Goal: Book appointment/travel/reservation

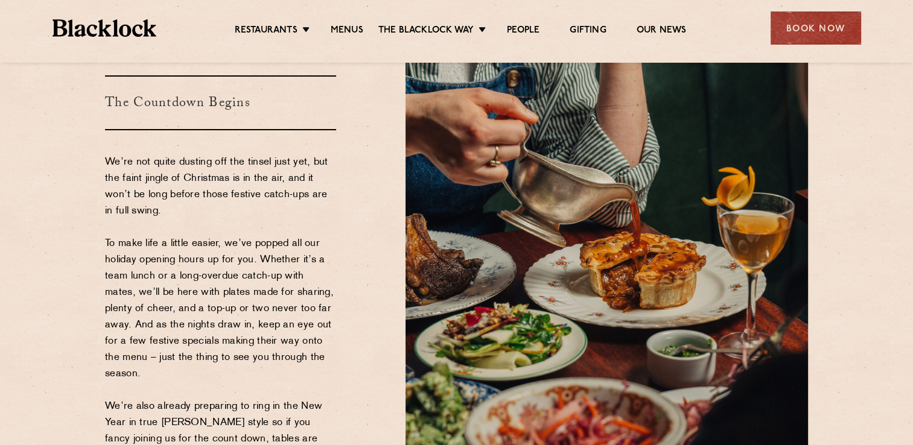
scroll to position [241, 0]
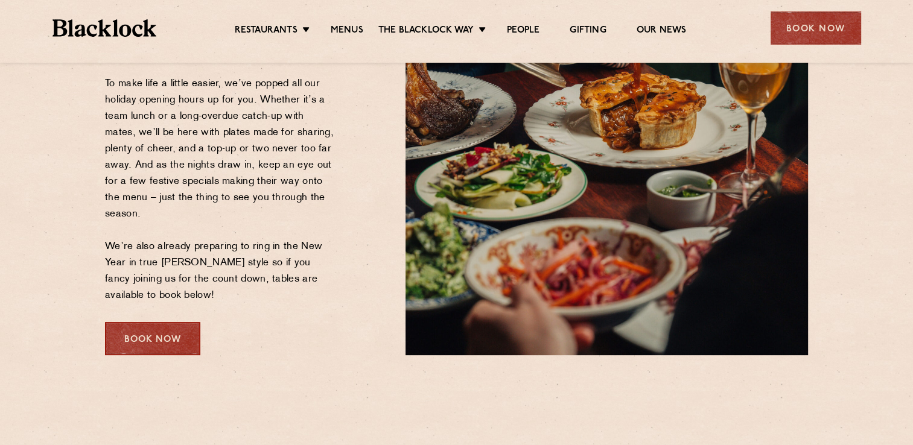
click at [150, 325] on div "Book Now" at bounding box center [152, 338] width 95 height 33
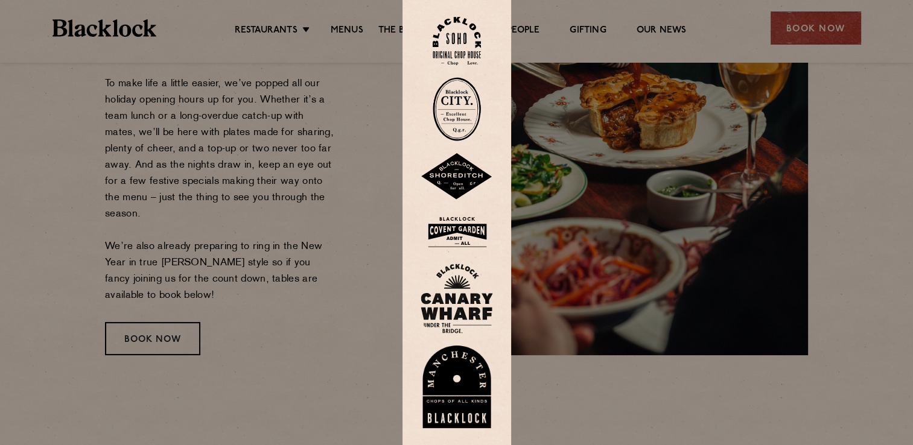
click at [459, 180] on img at bounding box center [457, 176] width 72 height 47
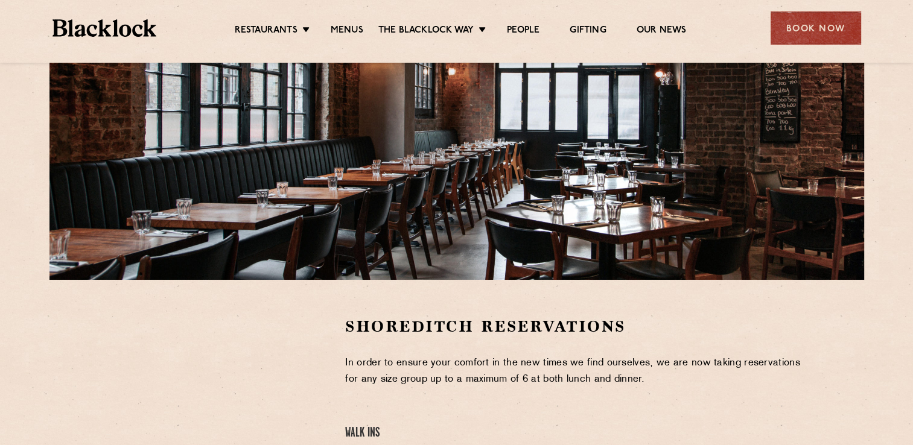
scroll to position [362, 0]
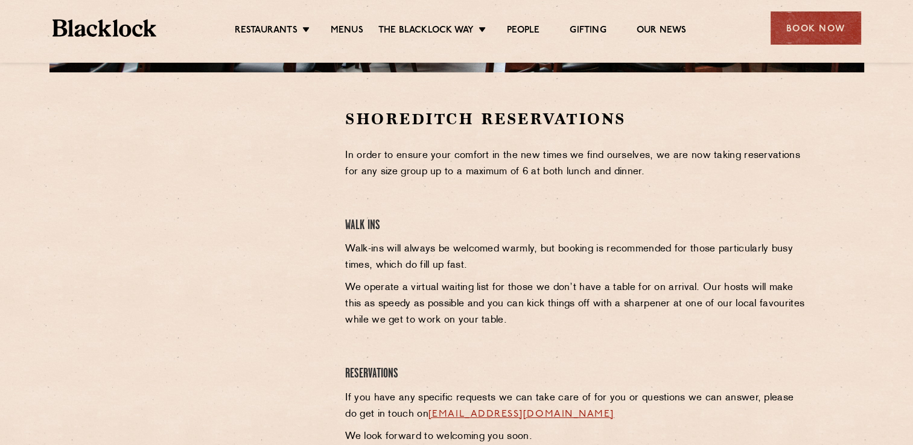
click at [364, 155] on p "In order to ensure your comfort in the new times we find ourselves, we are now …" at bounding box center [576, 164] width 463 height 33
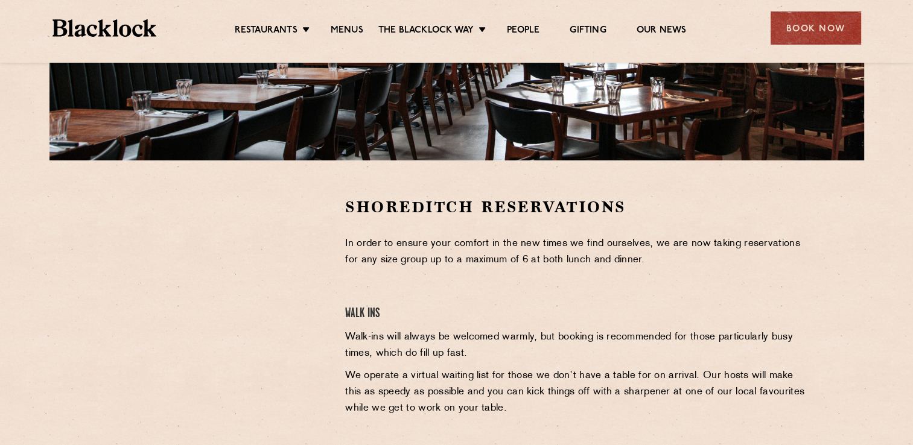
scroll to position [0, 0]
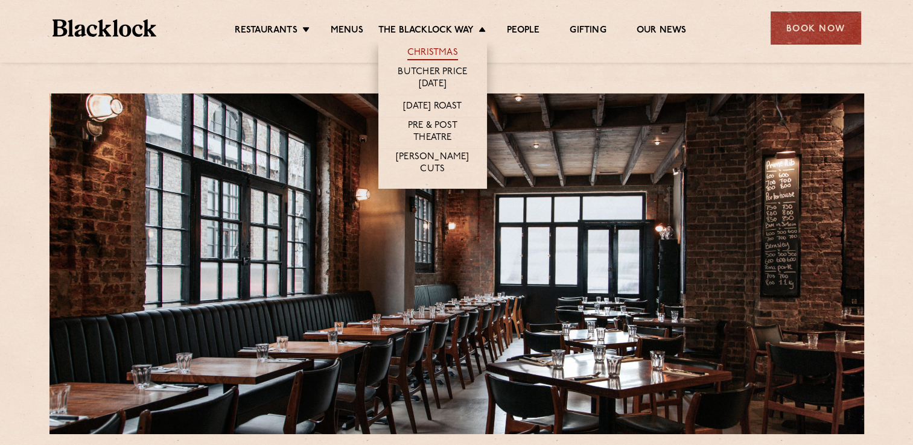
click at [444, 50] on link "Christmas" at bounding box center [432, 53] width 51 height 13
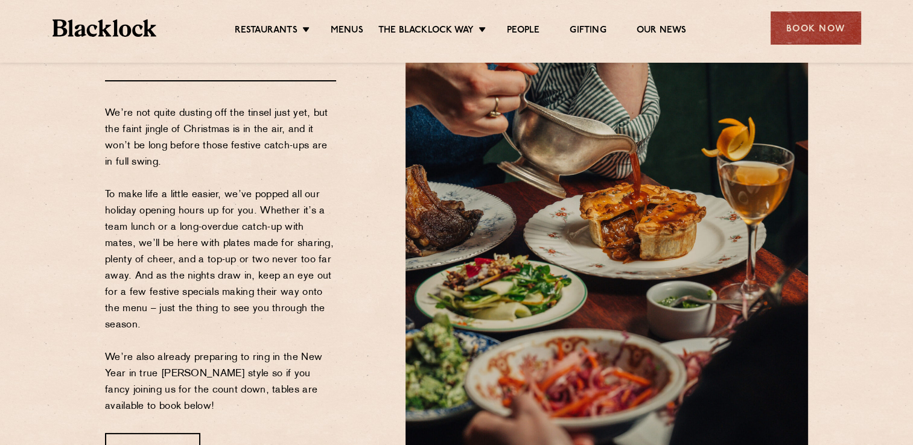
scroll to position [181, 0]
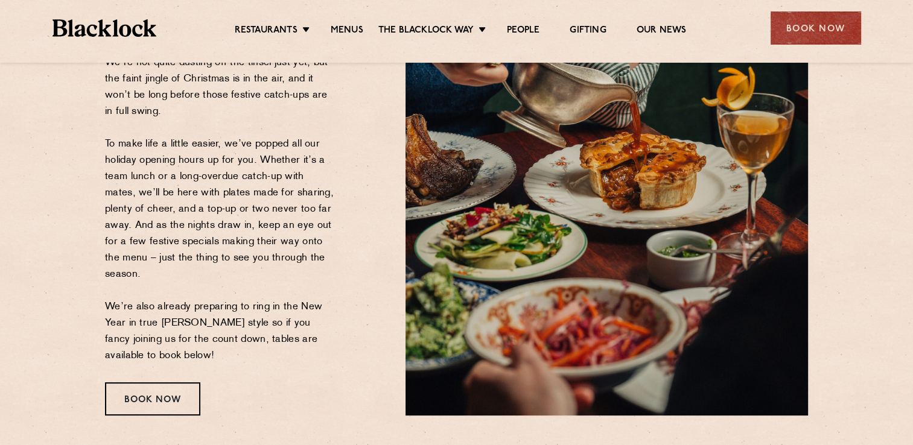
click at [220, 281] on p "We’re not quite dusting off the tinsel just yet, but the faint jingle of Christ…" at bounding box center [220, 210] width 231 height 310
click at [226, 279] on p "We’re not quite dusting off the tinsel just yet, but the faint jingle of Christ…" at bounding box center [220, 210] width 231 height 310
click at [290, 263] on p "We’re not quite dusting off the tinsel just yet, but the faint jingle of Christ…" at bounding box center [220, 210] width 231 height 310
click at [274, 263] on p "We’re not quite dusting off the tinsel just yet, but the faint jingle of Christ…" at bounding box center [220, 210] width 231 height 310
drag, startPoint x: 331, startPoint y: 302, endPoint x: 250, endPoint y: 316, distance: 82.5
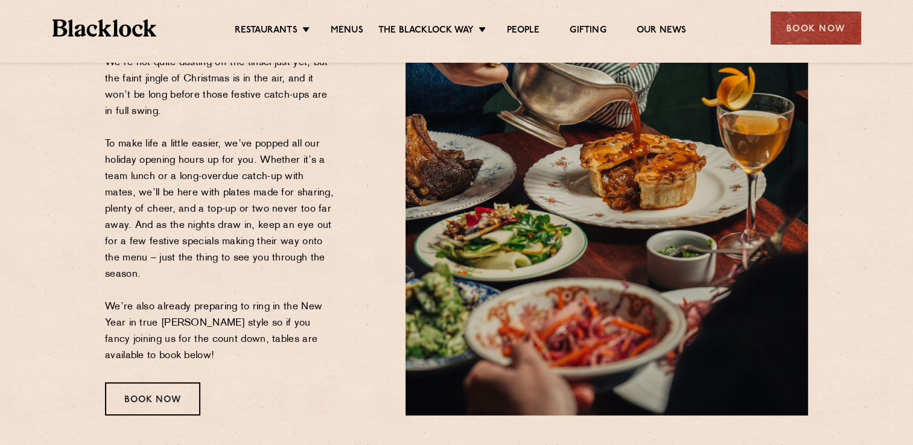
click at [331, 302] on p "We’re not quite dusting off the tinsel just yet, but the faint jingle of Christ…" at bounding box center [220, 210] width 231 height 310
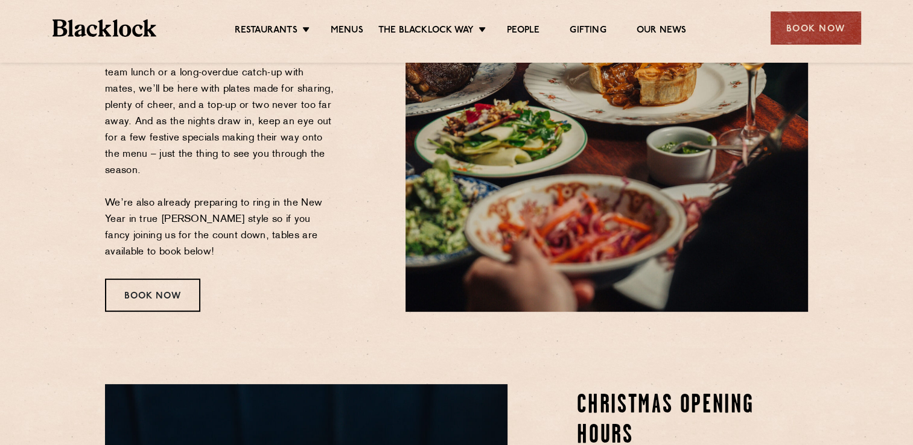
scroll to position [362, 0]
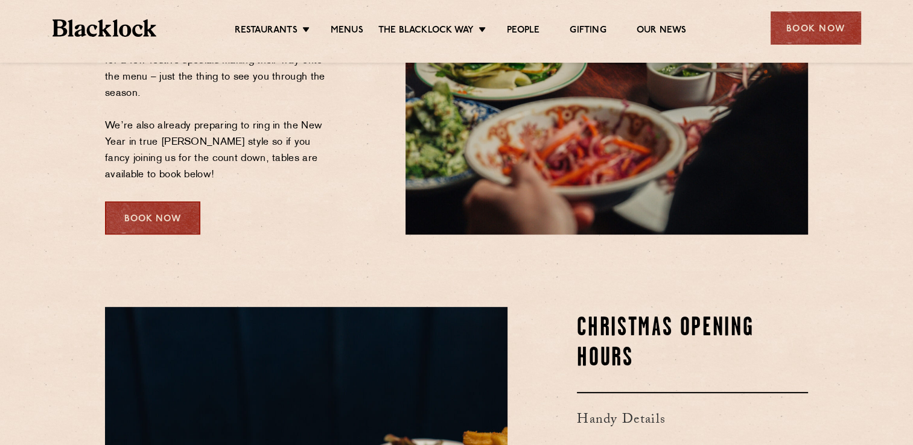
click at [162, 215] on div "Book Now" at bounding box center [152, 218] width 95 height 33
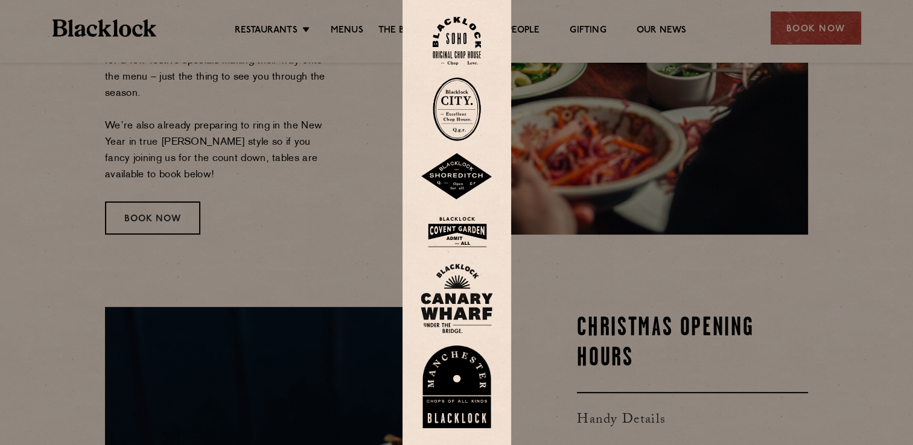
click at [457, 180] on img at bounding box center [457, 176] width 72 height 47
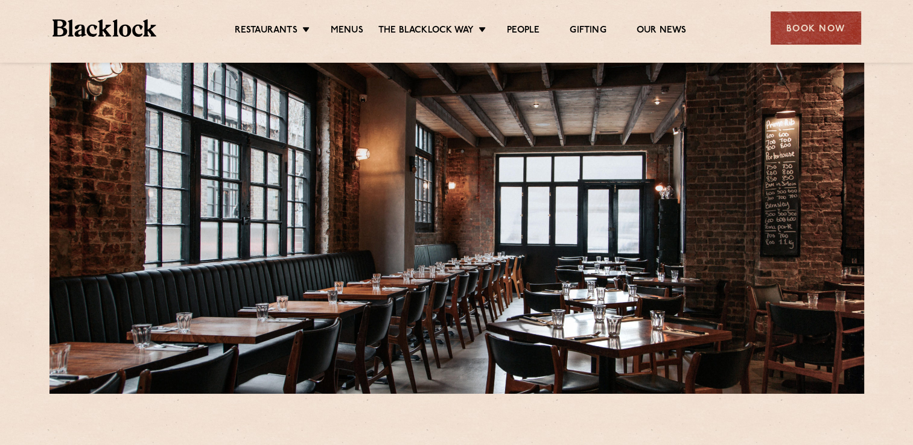
scroll to position [302, 0]
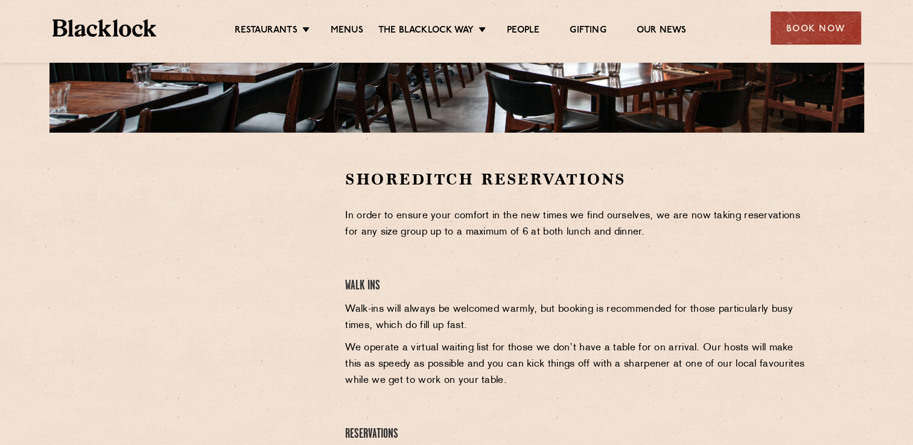
click at [315, 231] on div at bounding box center [216, 260] width 222 height 182
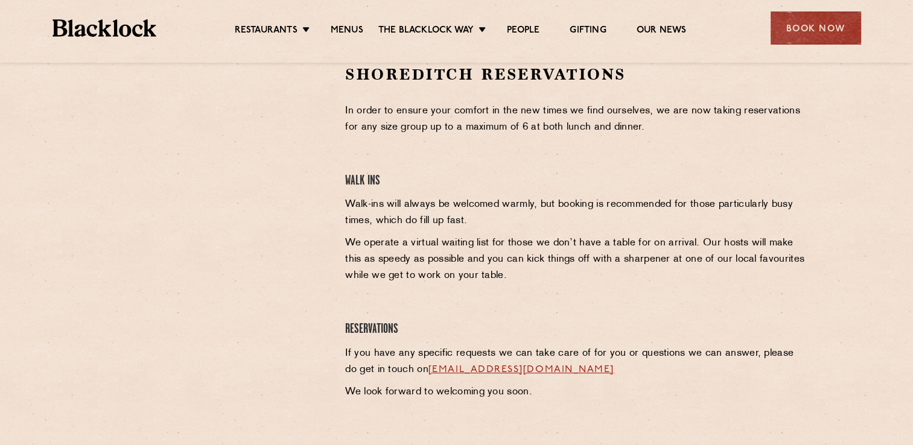
scroll to position [241, 0]
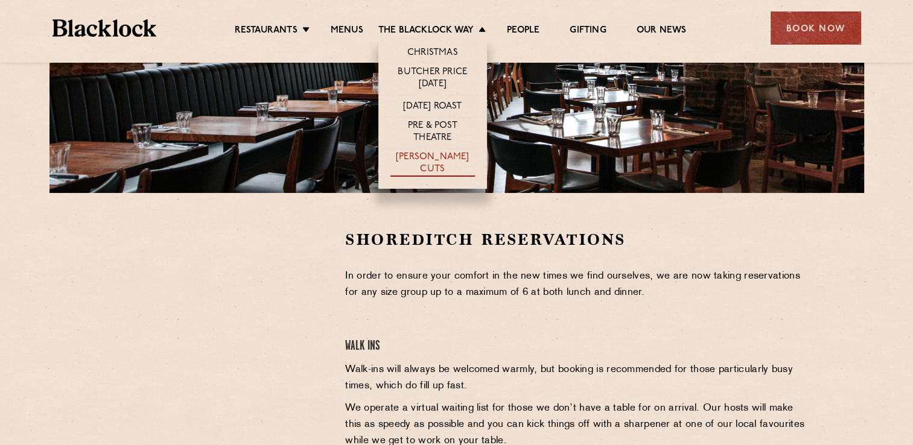
click at [444, 163] on link "[PERSON_NAME] Cuts" at bounding box center [432, 163] width 84 height 25
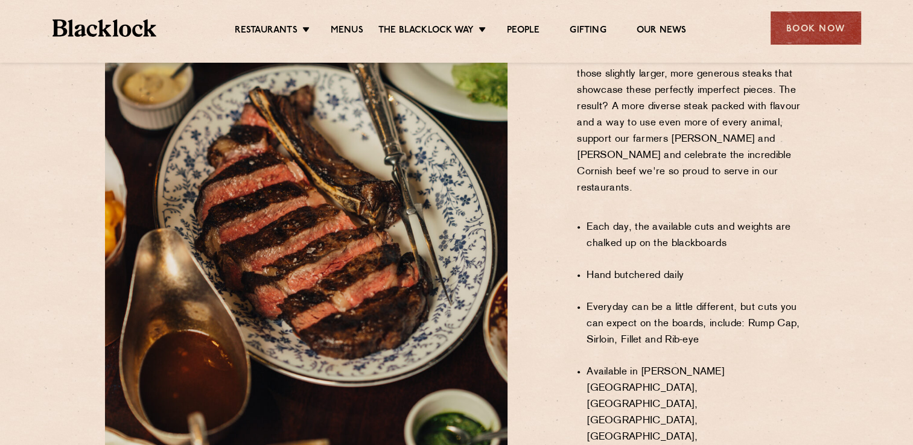
scroll to position [716, 0]
